Goal: Task Accomplishment & Management: Manage account settings

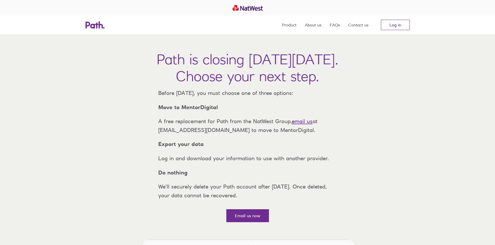
click at [400, 24] on link "Log in" at bounding box center [395, 25] width 29 height 10
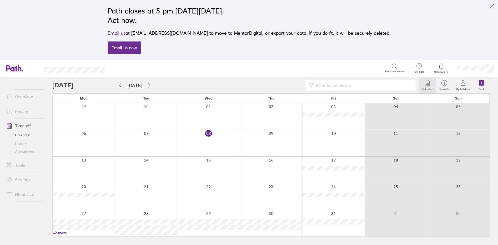
click at [31, 97] on link "Overview" at bounding box center [23, 97] width 42 height 10
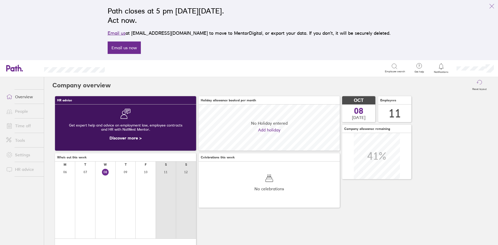
scroll to position [46, 141]
click at [24, 110] on link "People" at bounding box center [23, 111] width 42 height 10
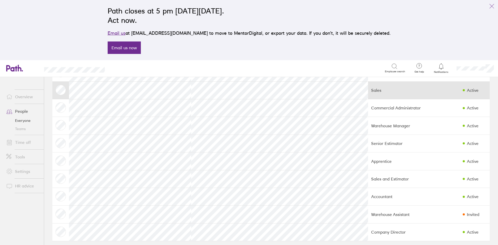
scroll to position [64, 0]
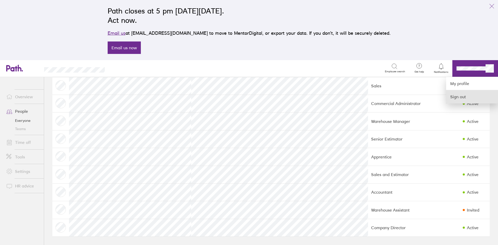
click at [468, 94] on link "Sign out" at bounding box center [472, 96] width 52 height 13
